Goal: Task Accomplishment & Management: Manage account settings

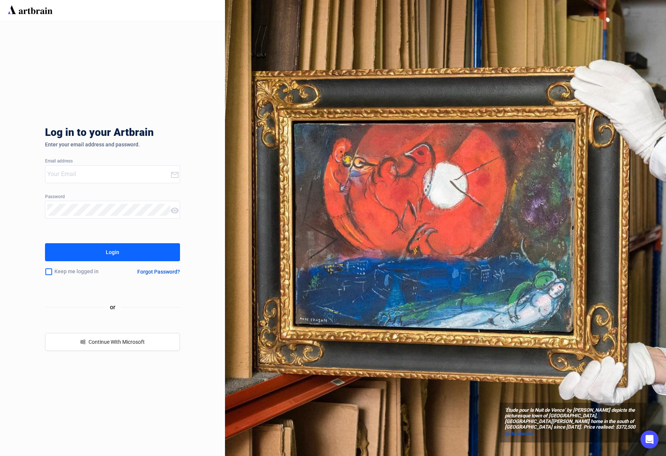
type input "[PERSON_NAME][EMAIL_ADDRESS][DOMAIN_NAME]"
click at [99, 255] on button "Login" at bounding box center [112, 252] width 135 height 18
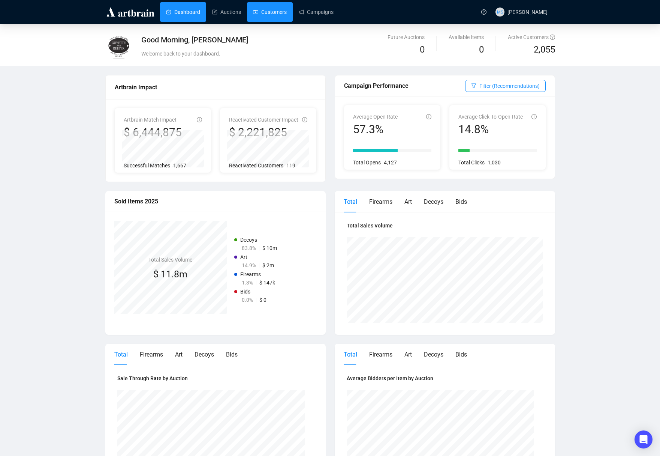
click at [275, 11] on link "Customers" at bounding box center [270, 12] width 34 height 20
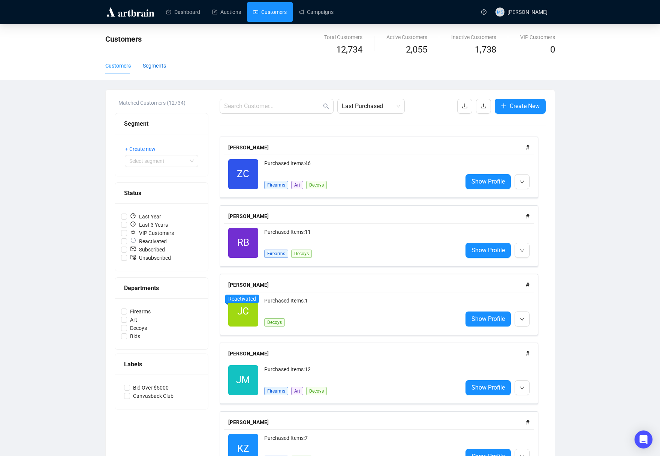
click at [158, 68] on div "Segments" at bounding box center [154, 66] width 23 height 8
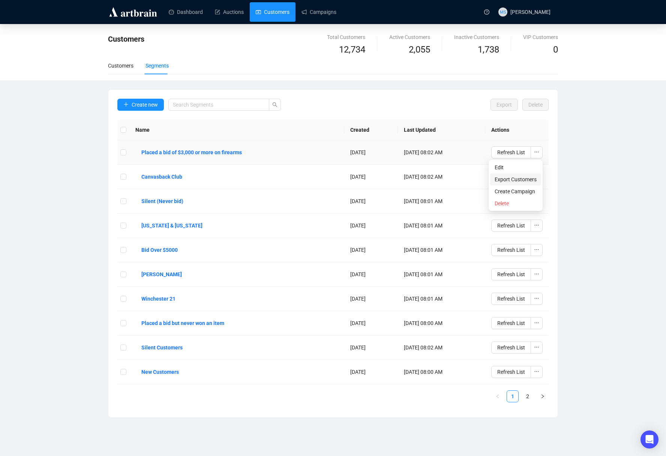
click at [527, 178] on span "Export Customers" at bounding box center [516, 179] width 42 height 8
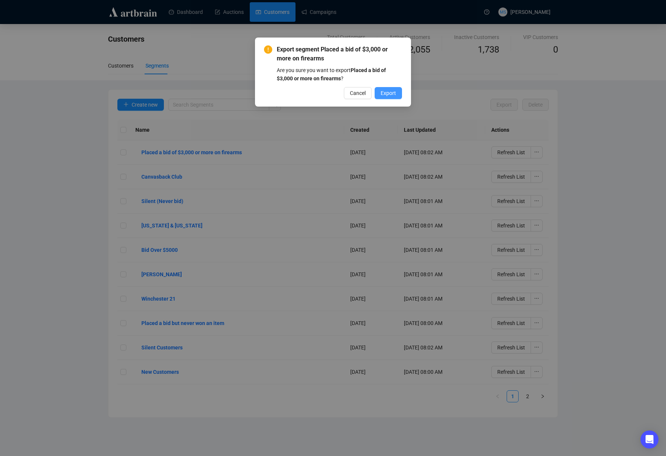
click at [392, 96] on span "Export" at bounding box center [388, 93] width 15 height 8
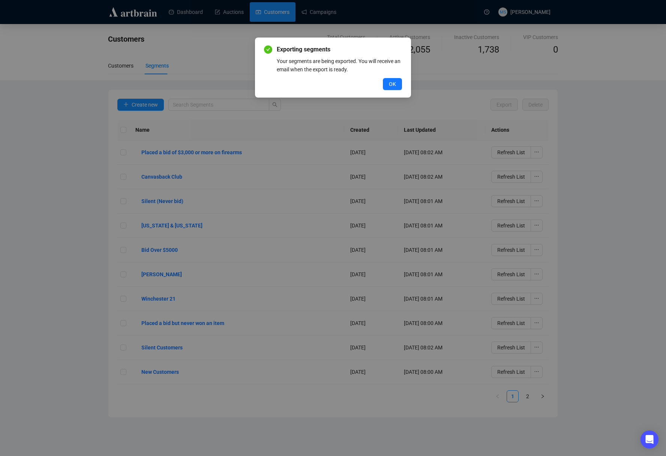
click at [392, 90] on div "Exporting segments Your segments are being exported. You will receive an email …" at bounding box center [333, 68] width 156 height 60
click at [392, 86] on span "OK" at bounding box center [392, 84] width 7 height 8
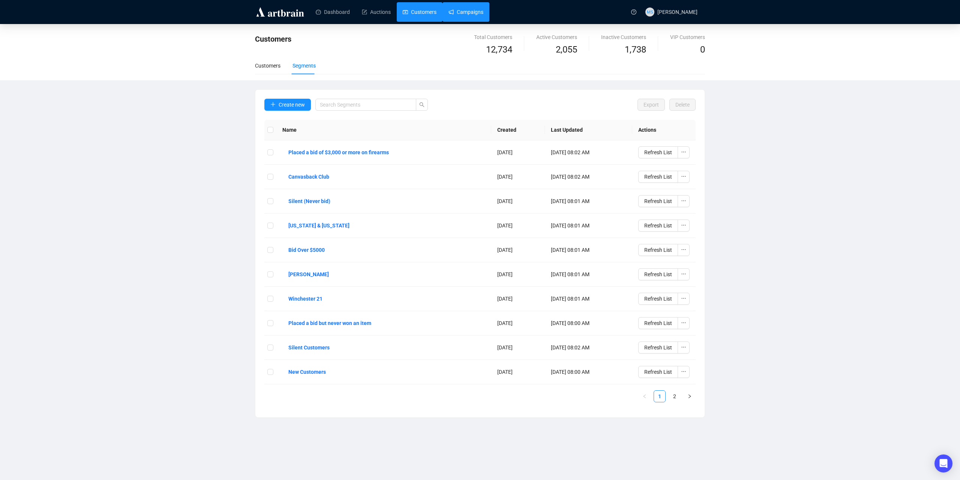
click at [455, 9] on link "Campaigns" at bounding box center [466, 12] width 35 height 20
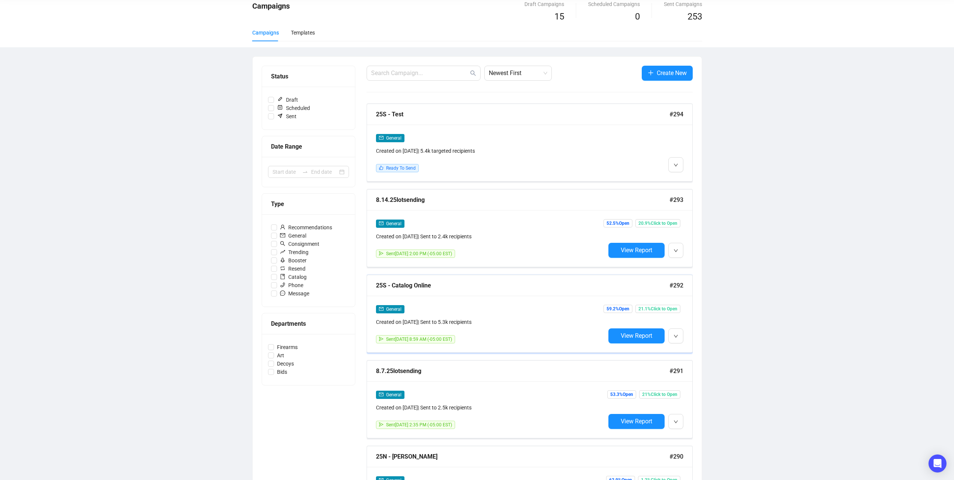
scroll to position [50, 0]
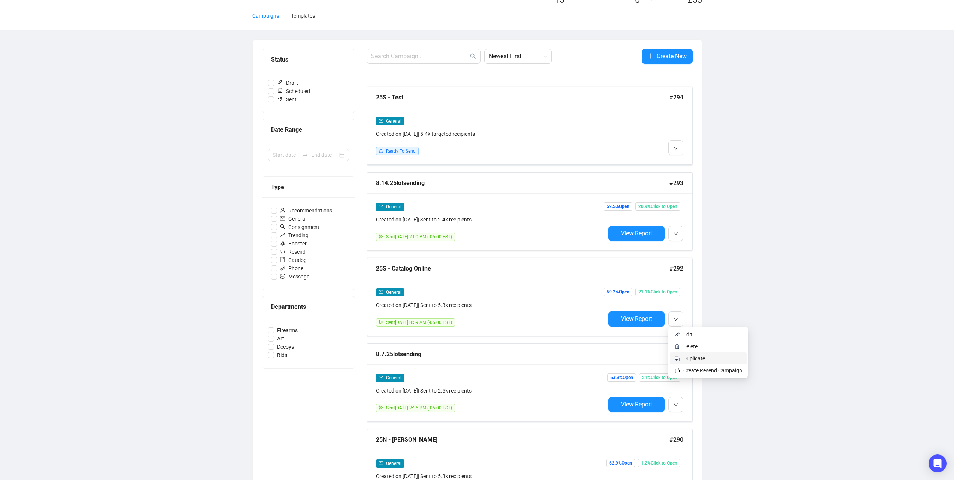
click at [666, 356] on span "Duplicate" at bounding box center [695, 358] width 22 height 6
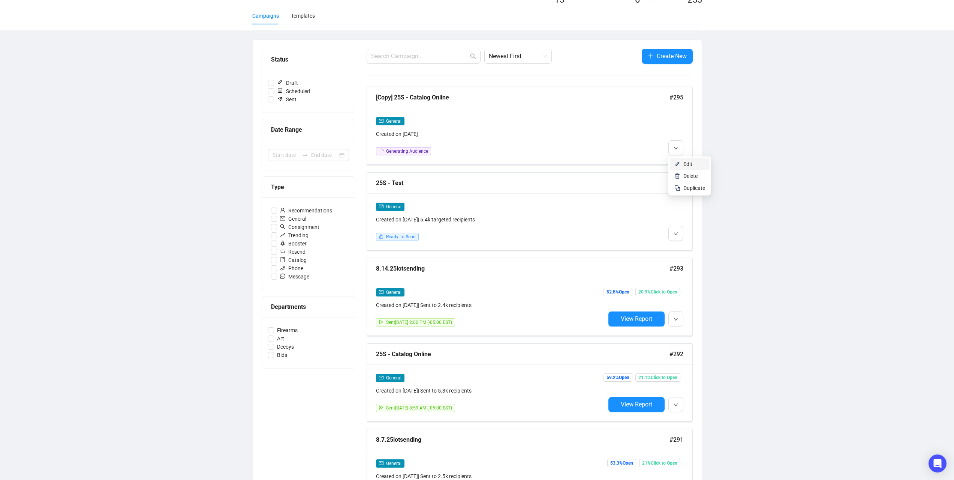
click at [666, 161] on li "Edit" at bounding box center [690, 164] width 40 height 12
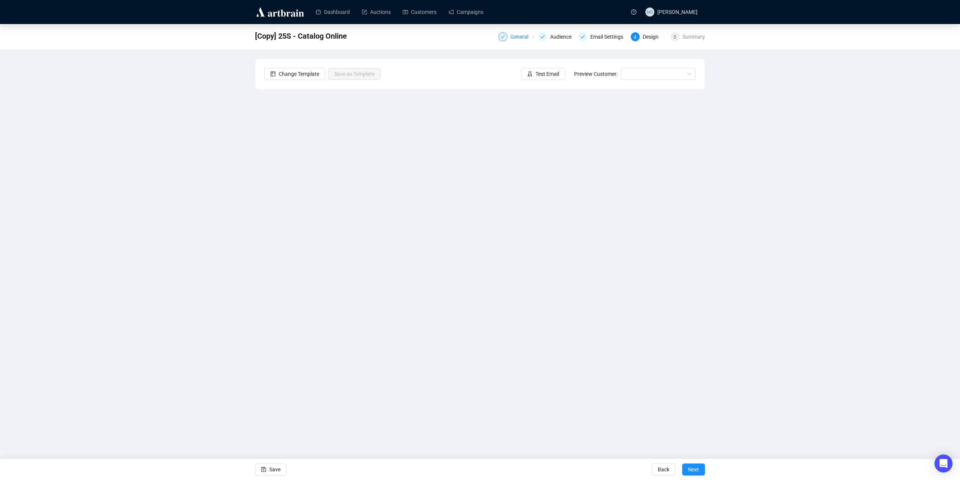
click at [523, 34] on div "General" at bounding box center [521, 36] width 23 height 9
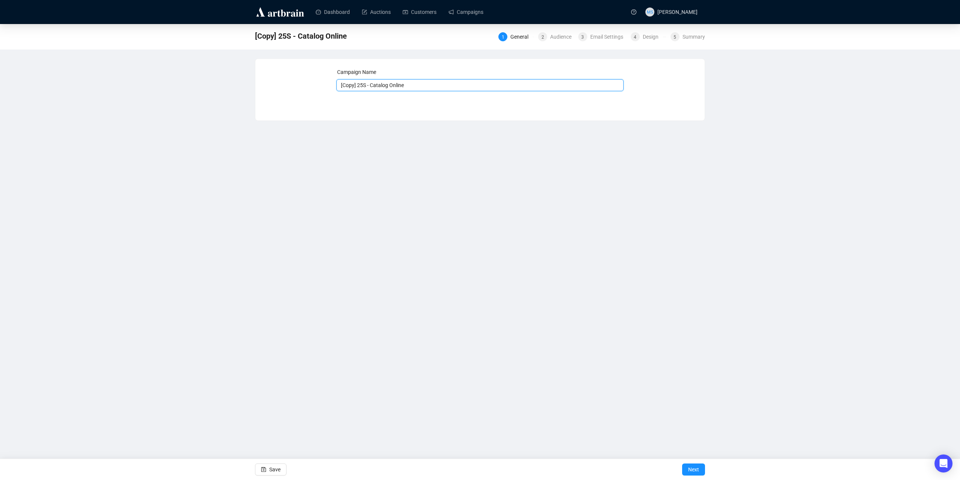
drag, startPoint x: 357, startPoint y: 86, endPoint x: 308, endPoint y: 81, distance: 48.6
click at [310, 82] on div "Campaign Name [Copy] 25S - Catalog Online Save Next" at bounding box center [479, 84] width 431 height 32
drag, startPoint x: 353, startPoint y: 86, endPoint x: 403, endPoint y: 83, distance: 49.9
click at [403, 83] on input "25S - Catalog Online" at bounding box center [480, 85] width 288 height 12
type input "25S - Online Bidding"
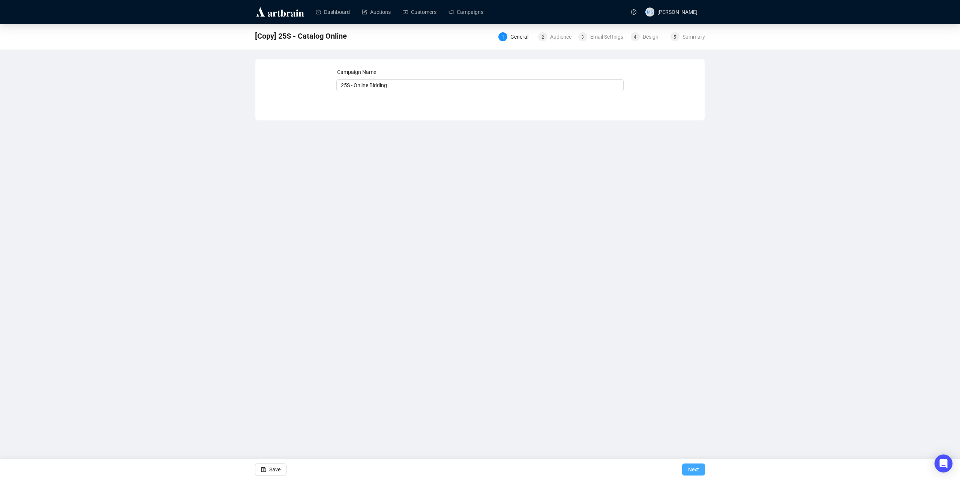
click at [666, 455] on span "Next" at bounding box center [693, 469] width 11 height 21
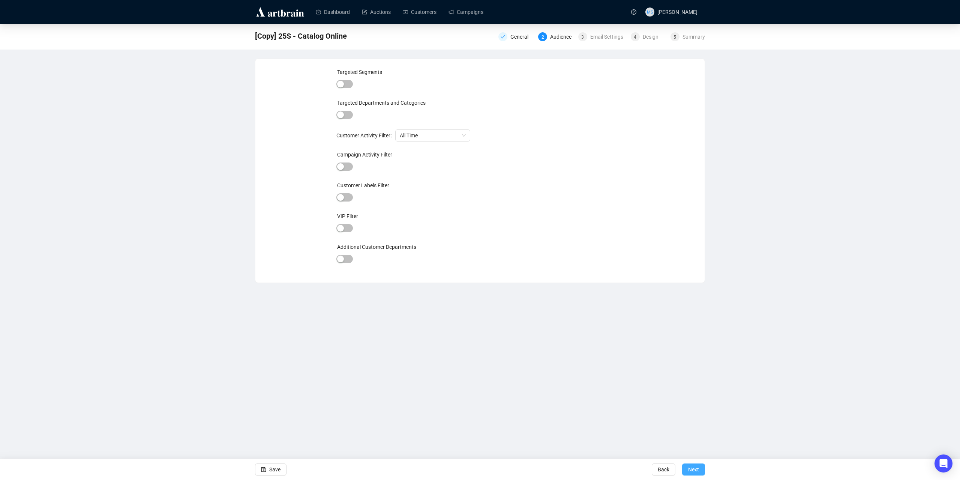
click at [666, 455] on button "Next" at bounding box center [693, 469] width 23 height 12
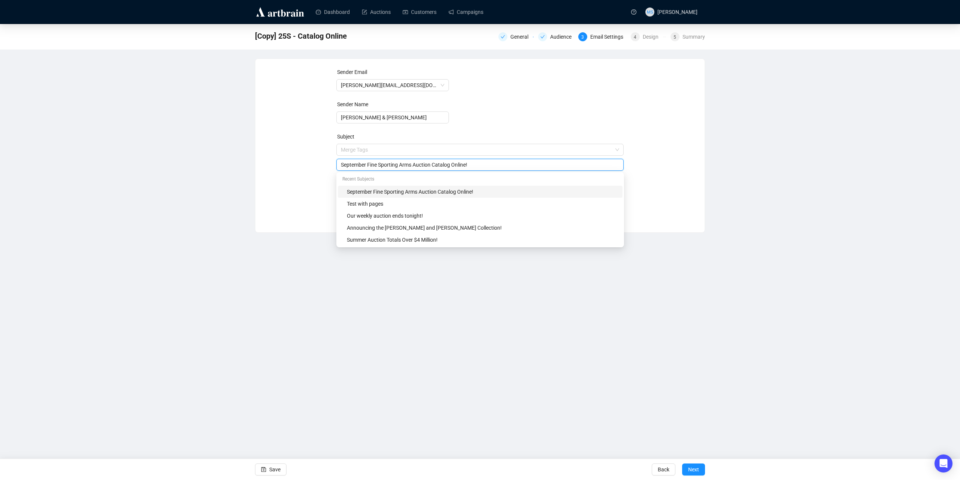
drag, startPoint x: 479, startPoint y: 153, endPoint x: 336, endPoint y: 158, distance: 143.0
click at [336, 158] on div "Merge Tags September Fine Sporting Arms Auction Catalog Online!" at bounding box center [480, 157] width 288 height 27
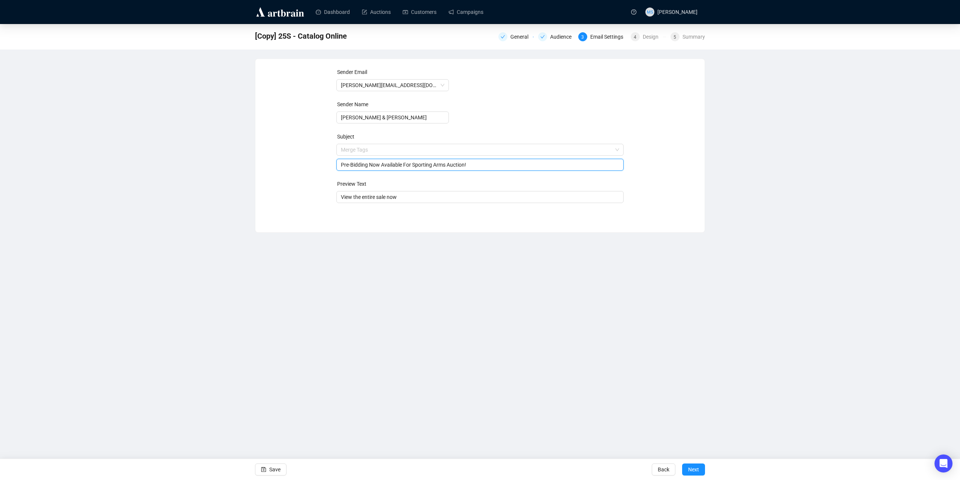
type input "Pre-Bidding Now Available For Sporting Arms Auction!"
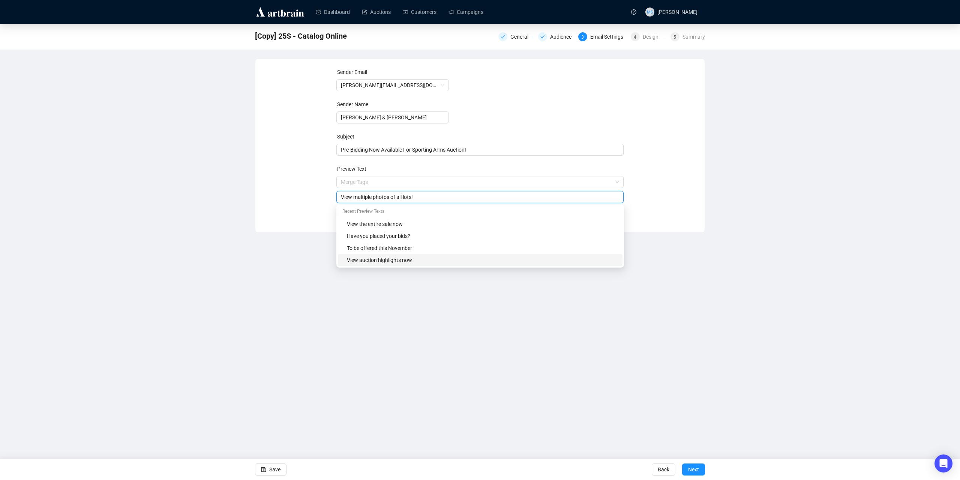
type input "View multiple photos of all lots!"
click at [647, 397] on div "Dashboard Auctions Customers Campaigns MS [PERSON_NAME] [Copy] 25S - Catalog On…" at bounding box center [480, 240] width 960 height 480
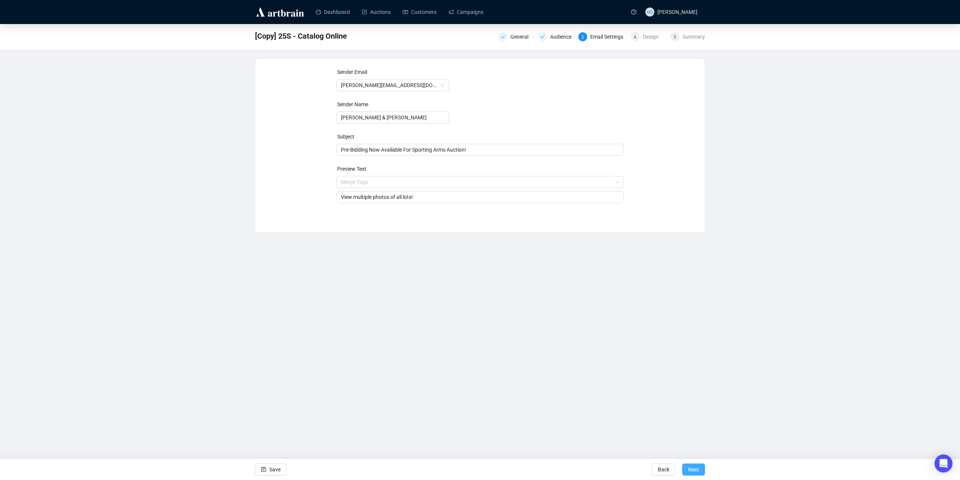
click at [666, 455] on span "Next" at bounding box center [693, 469] width 11 height 21
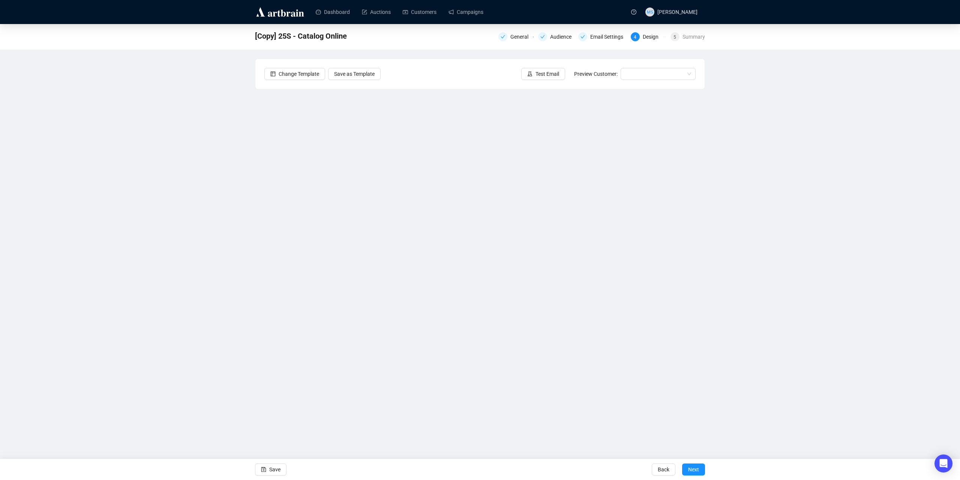
click at [174, 278] on div "[Copy] 25S - Catalog Online General Audience Email Settings 4 Design 5 Summary …" at bounding box center [480, 205] width 960 height 363
click at [220, 249] on div "[Copy] 25S - Catalog Online General Audience Email Settings 4 Design 5 Summary …" at bounding box center [480, 205] width 960 height 363
click at [279, 455] on span "Save" at bounding box center [274, 469] width 11 height 21
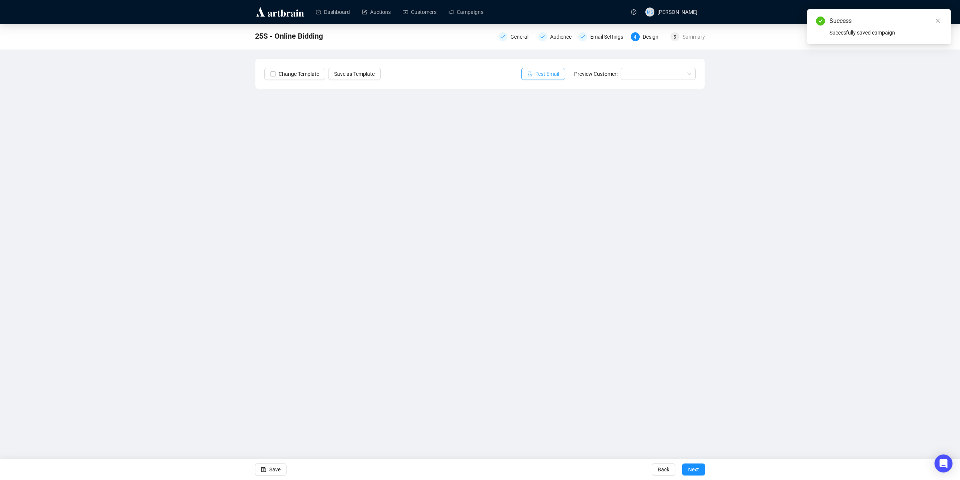
click at [540, 69] on button "Test Email" at bounding box center [543, 74] width 44 height 12
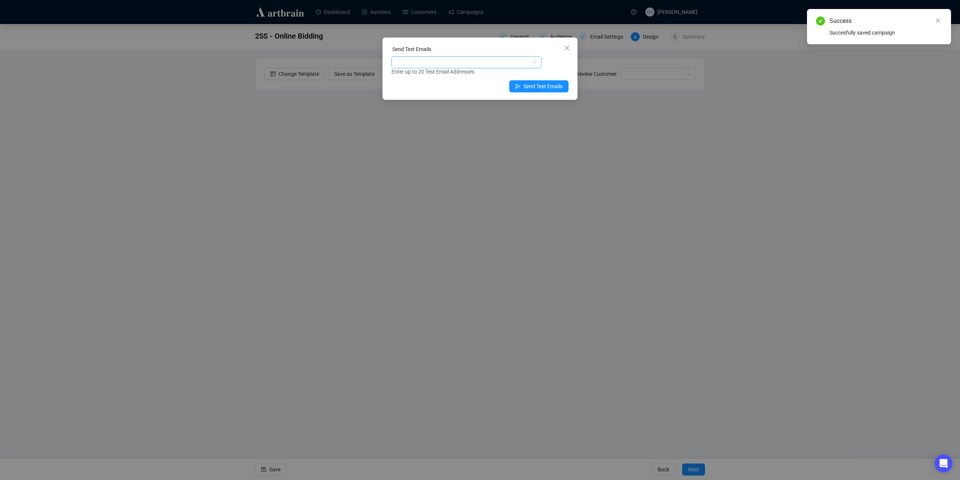
click at [488, 59] on div at bounding box center [462, 62] width 139 height 11
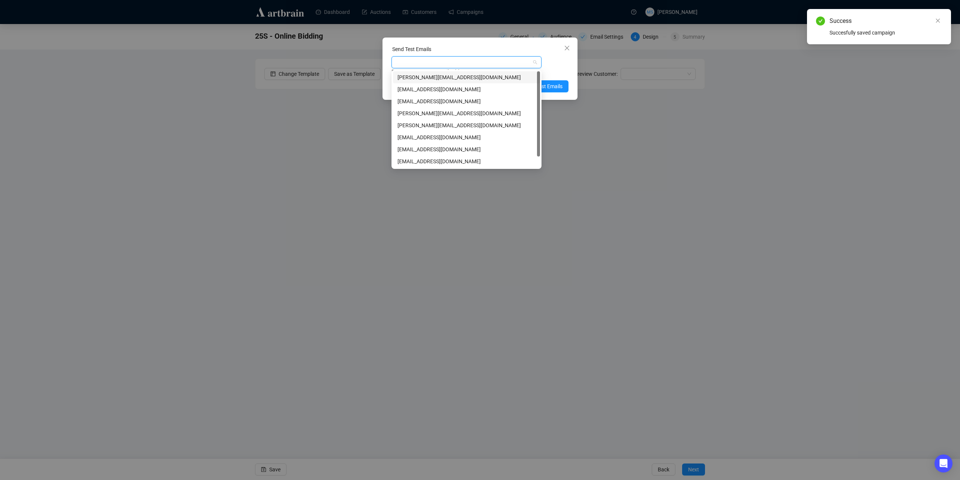
click at [482, 74] on div "[PERSON_NAME][EMAIL_ADDRESS][DOMAIN_NAME]" at bounding box center [467, 77] width 138 height 8
click at [558, 69] on div "Enter up to 20 Test Email Addresses" at bounding box center [480, 72] width 177 height 9
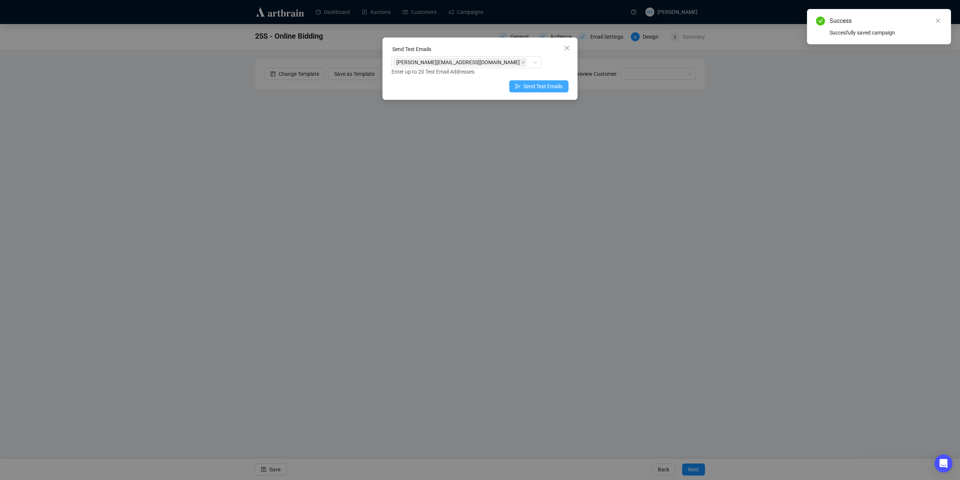
click at [556, 85] on span "Send Test Emails" at bounding box center [543, 86] width 39 height 8
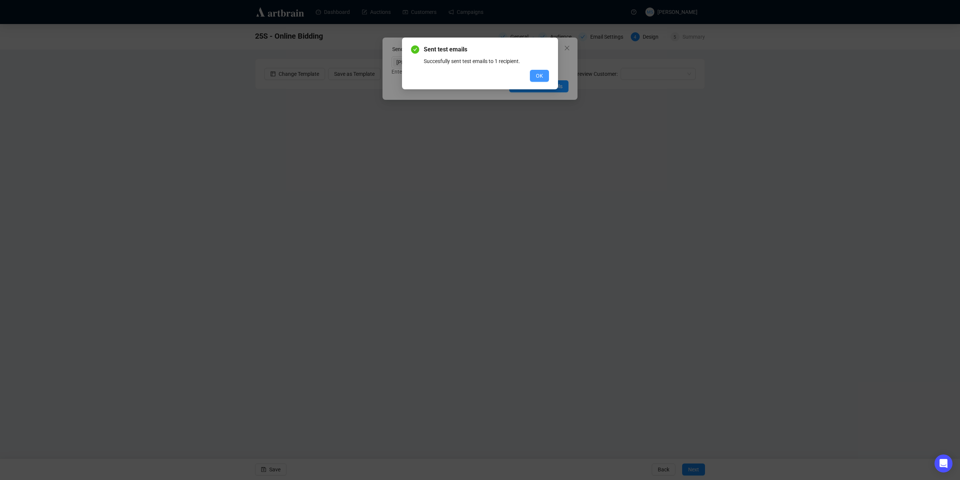
click at [542, 74] on span "OK" at bounding box center [539, 76] width 7 height 8
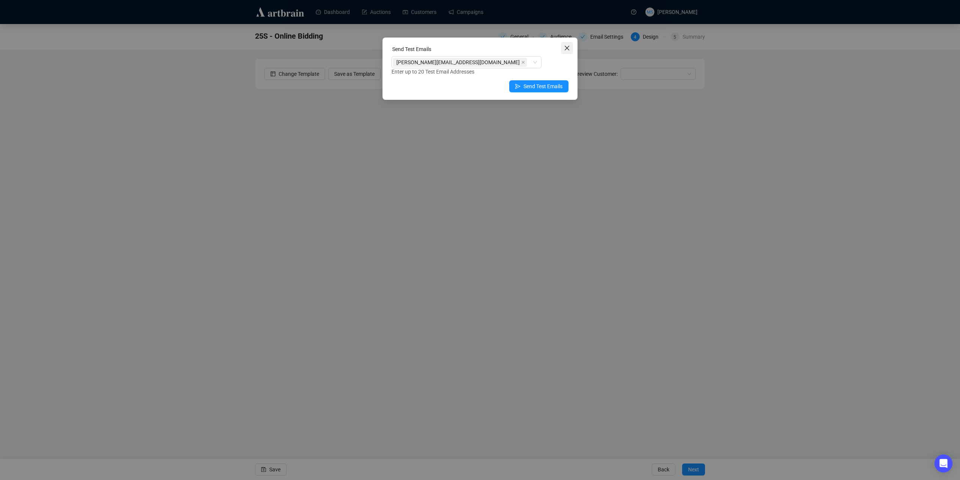
click at [567, 48] on icon "close" at bounding box center [567, 48] width 5 height 5
